Goal: Navigation & Orientation: Understand site structure

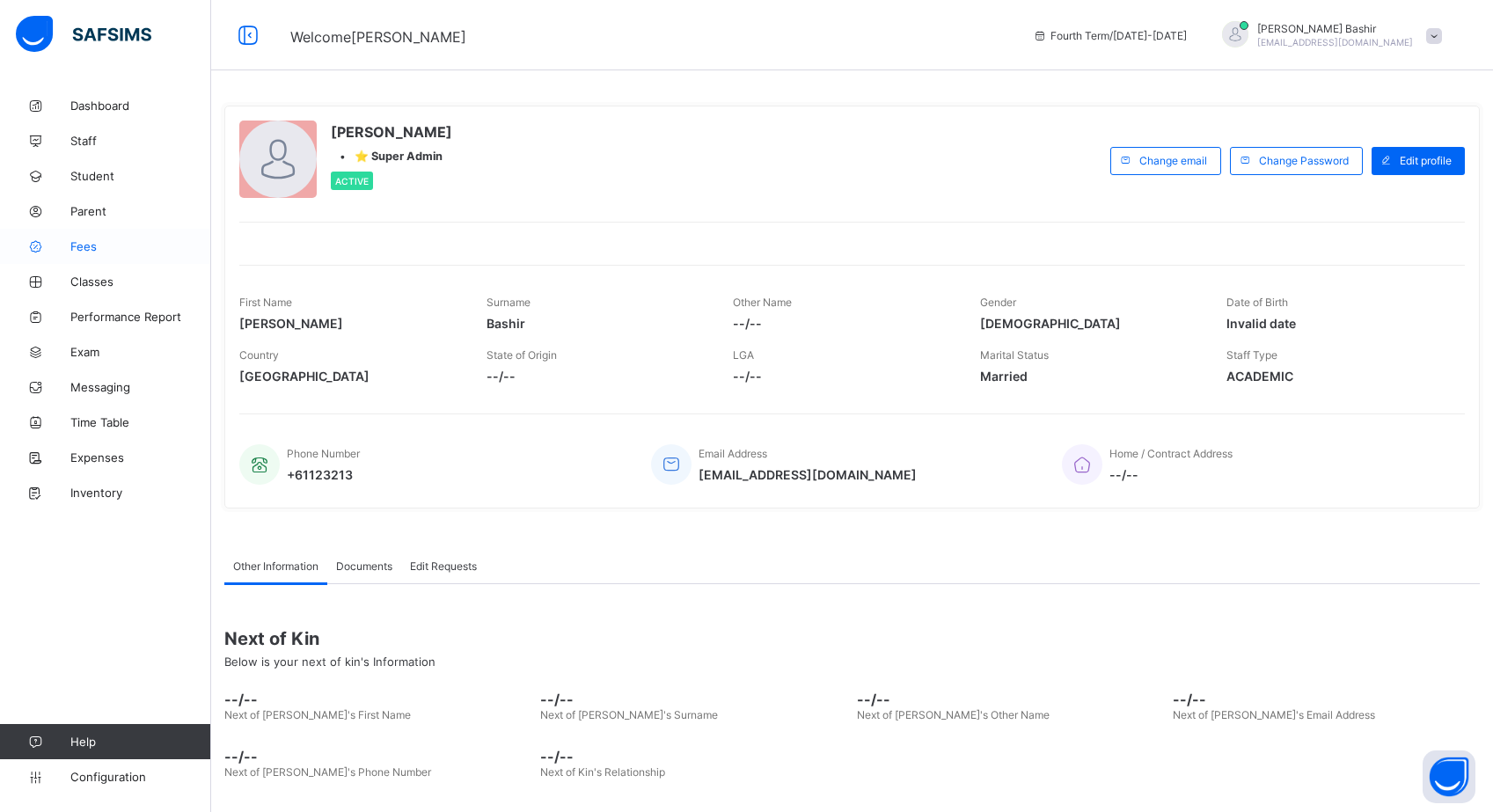
click at [82, 229] on link "Fees" at bounding box center [106, 246] width 211 height 35
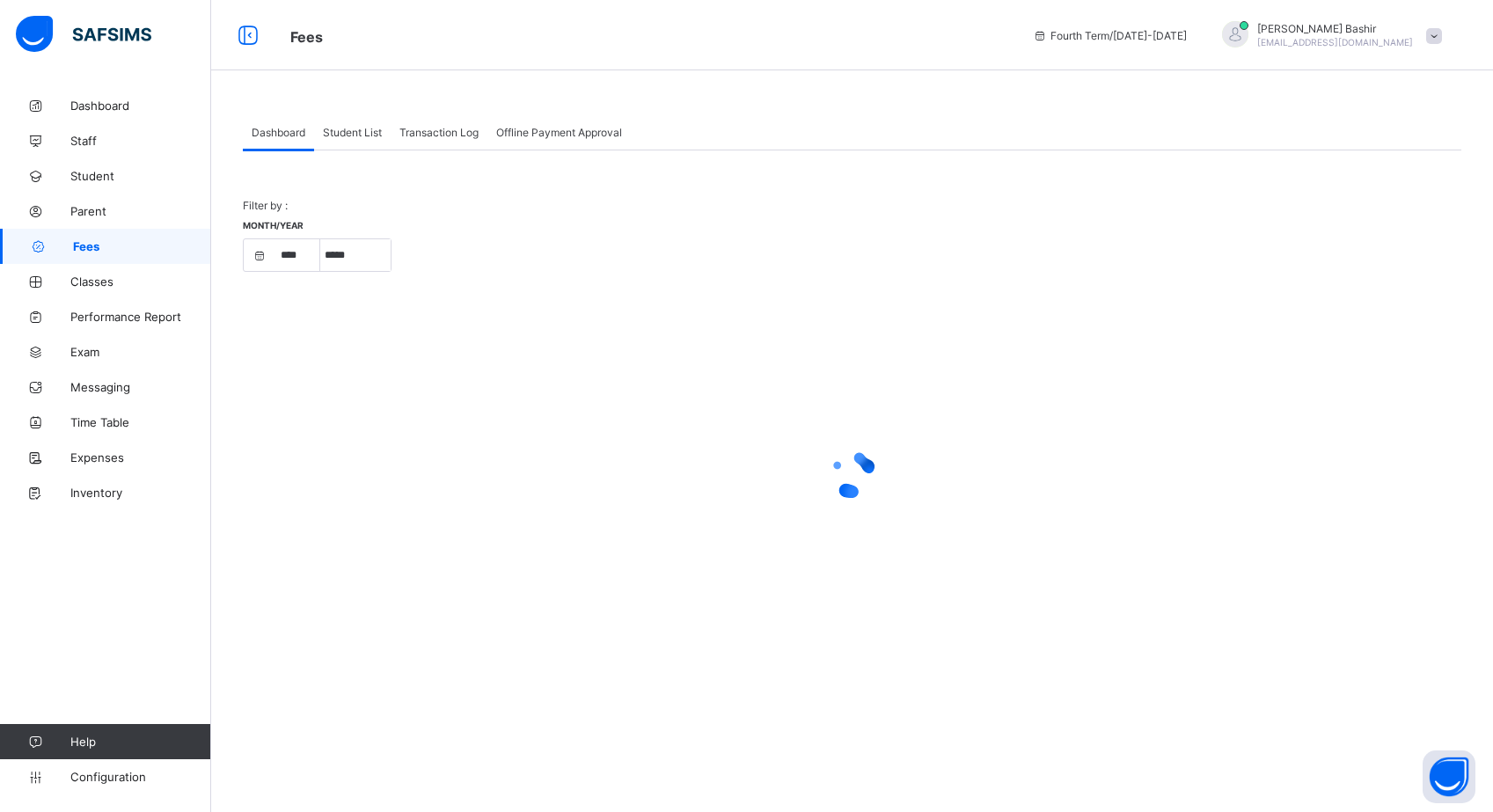
select select "****"
select select "*"
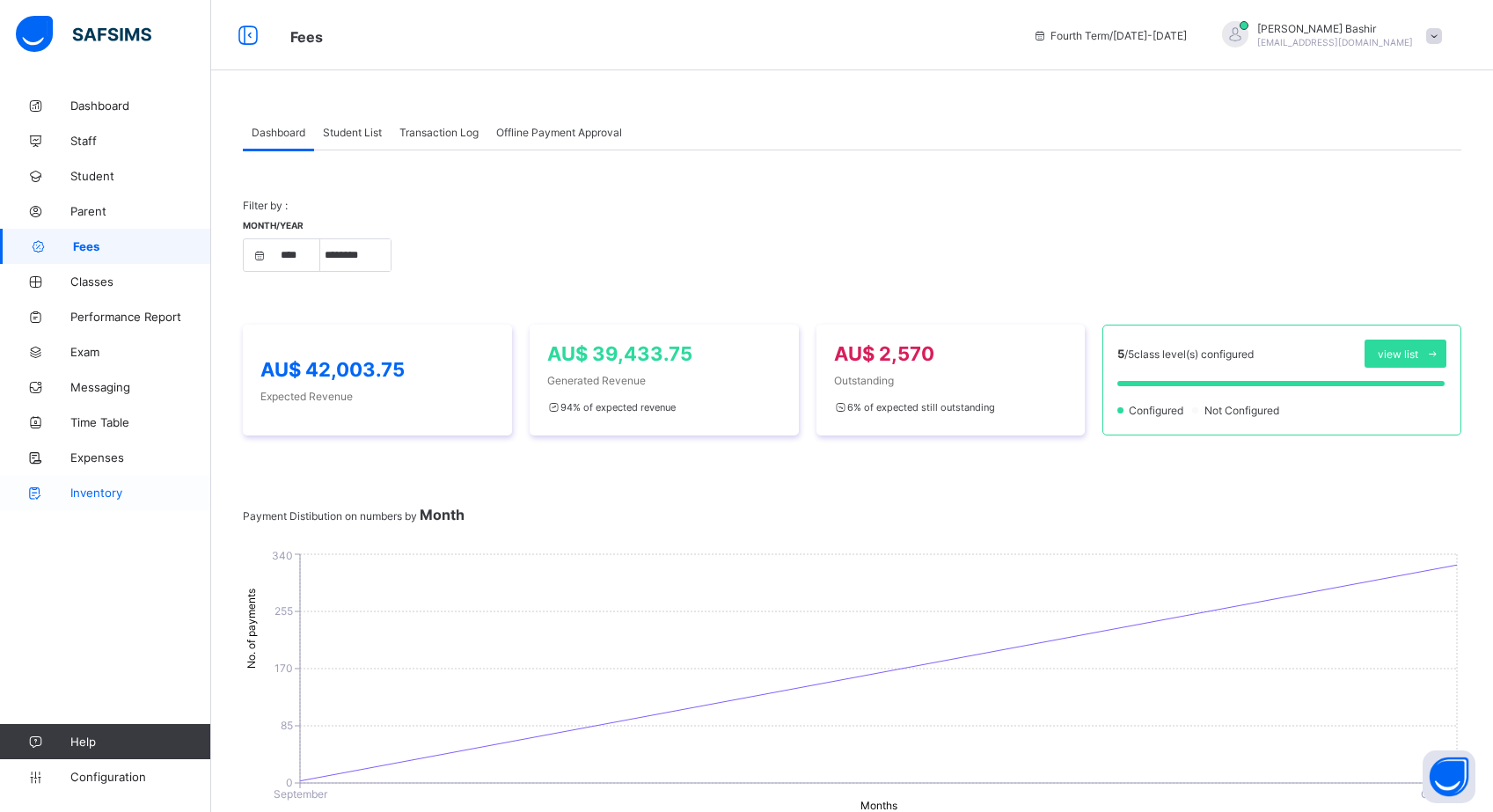
click at [90, 490] on span "Inventory" at bounding box center [141, 493] width 141 height 14
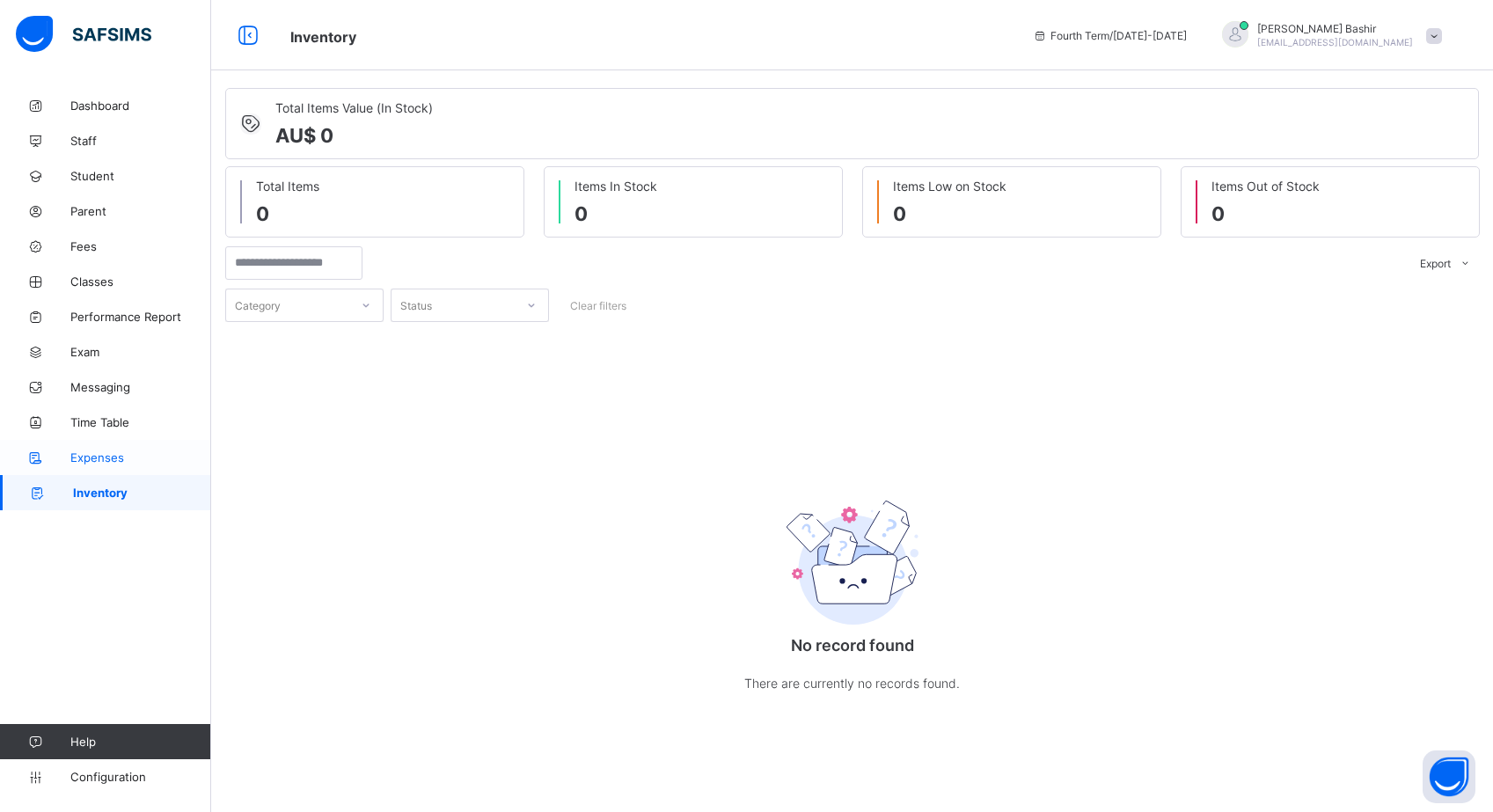
click at [107, 454] on span "Expenses" at bounding box center [141, 458] width 141 height 14
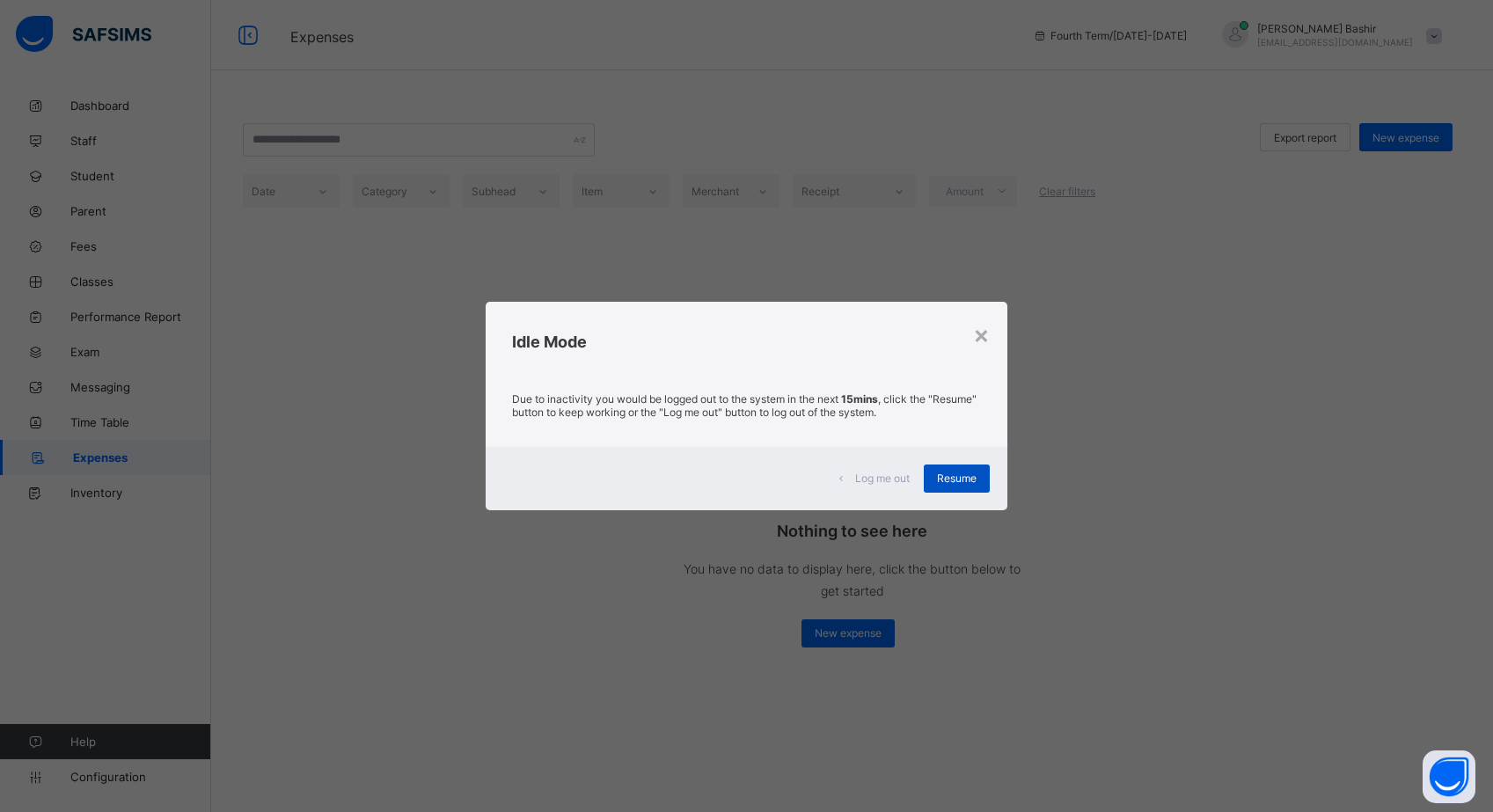
click at [940, 478] on span "Resume" at bounding box center [956, 478] width 40 height 14
